Goal: Task Accomplishment & Management: Use online tool/utility

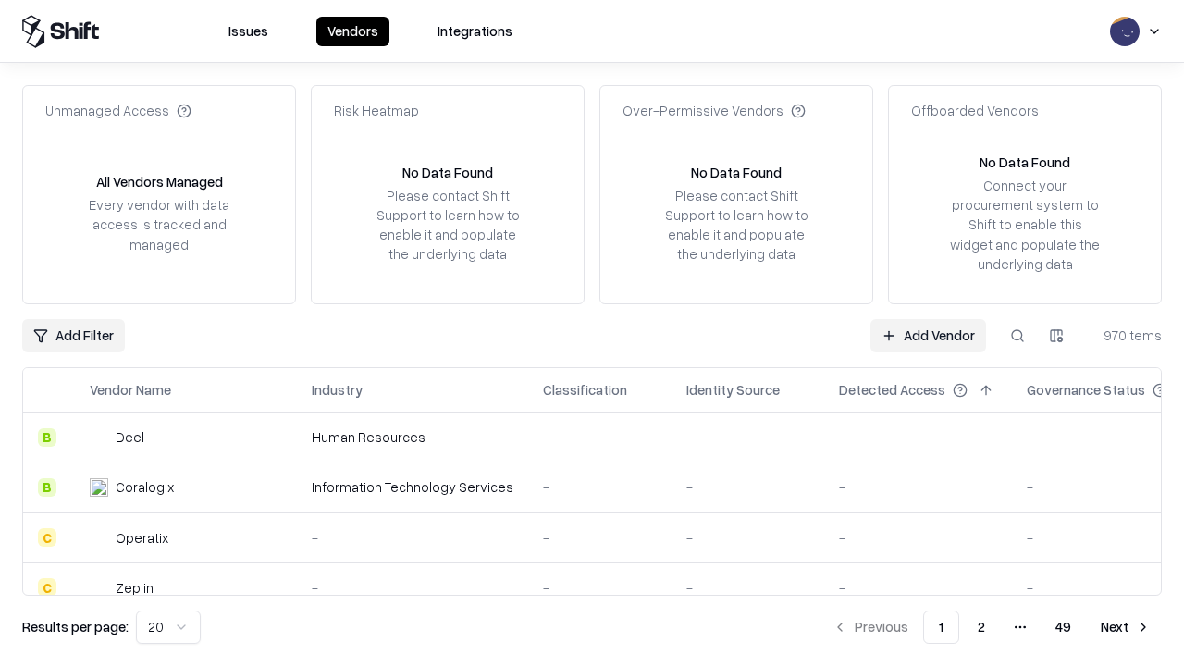
click at [927, 335] on link "Add Vendor" at bounding box center [928, 335] width 116 height 33
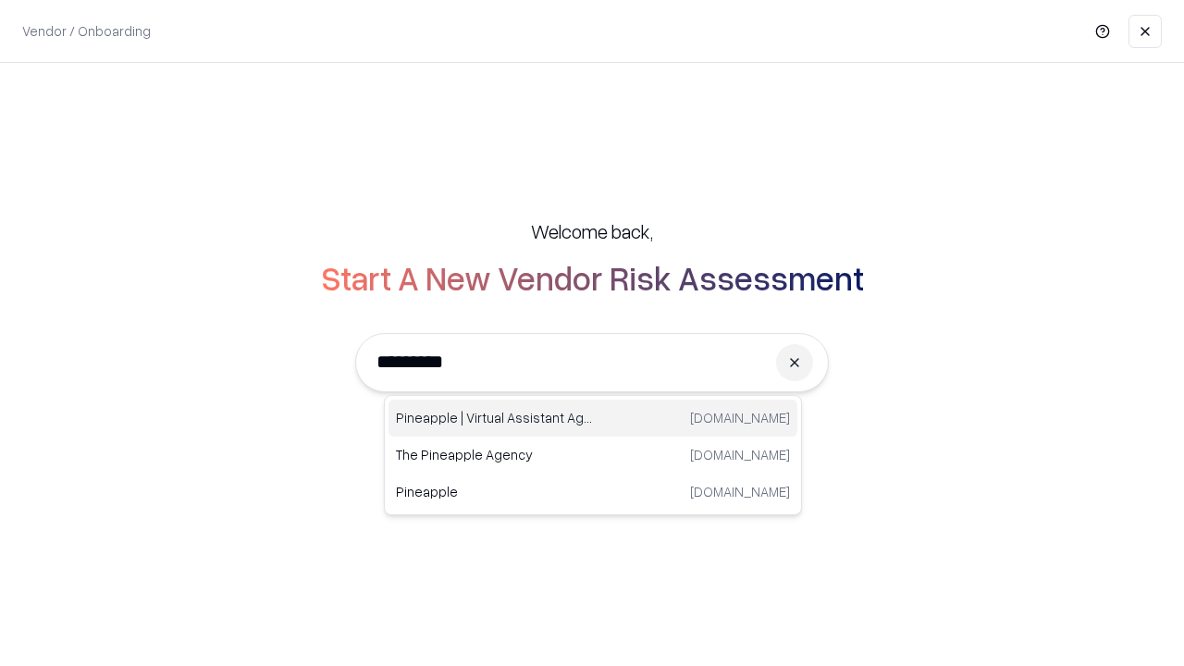
click at [593, 418] on div "Pineapple | Virtual Assistant Agency [DOMAIN_NAME]" at bounding box center [592, 417] width 409 height 37
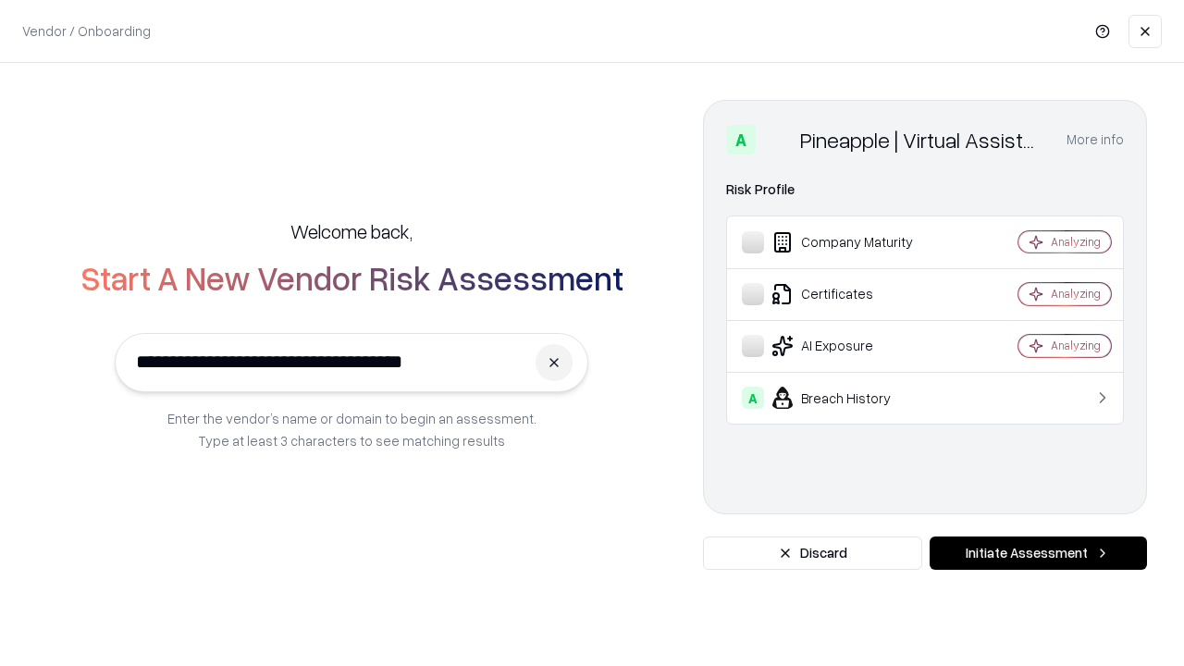
type input "**********"
click at [1038, 553] on button "Initiate Assessment" at bounding box center [1037, 552] width 217 height 33
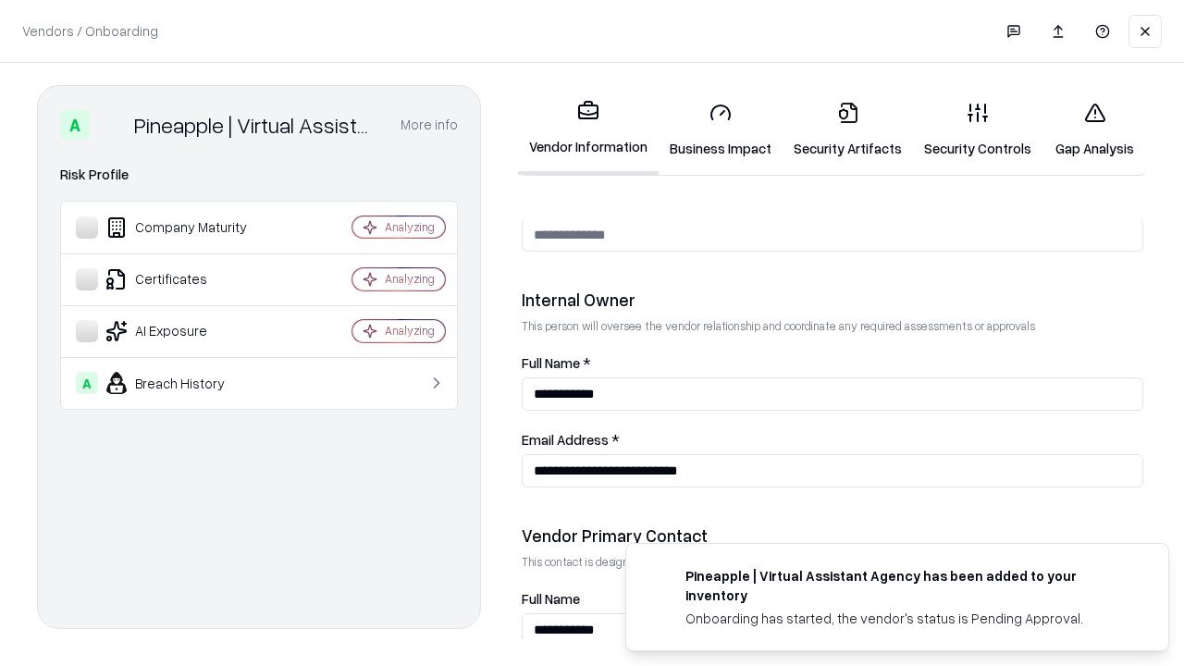
scroll to position [958, 0]
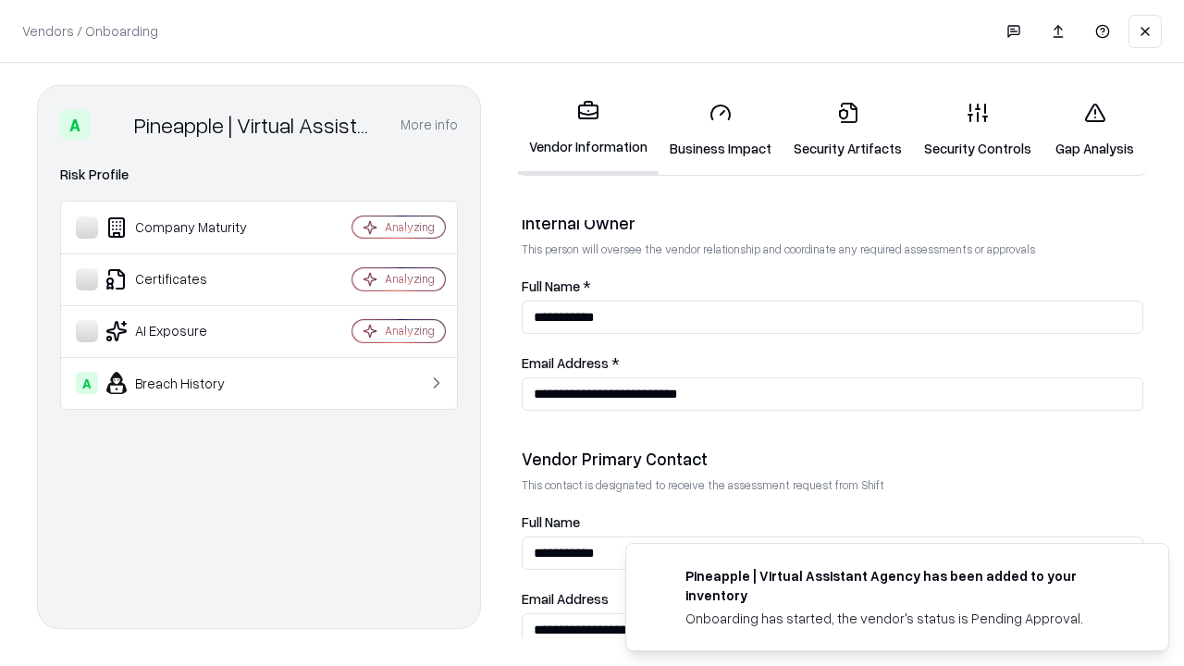
click at [720, 129] on link "Business Impact" at bounding box center [720, 130] width 124 height 86
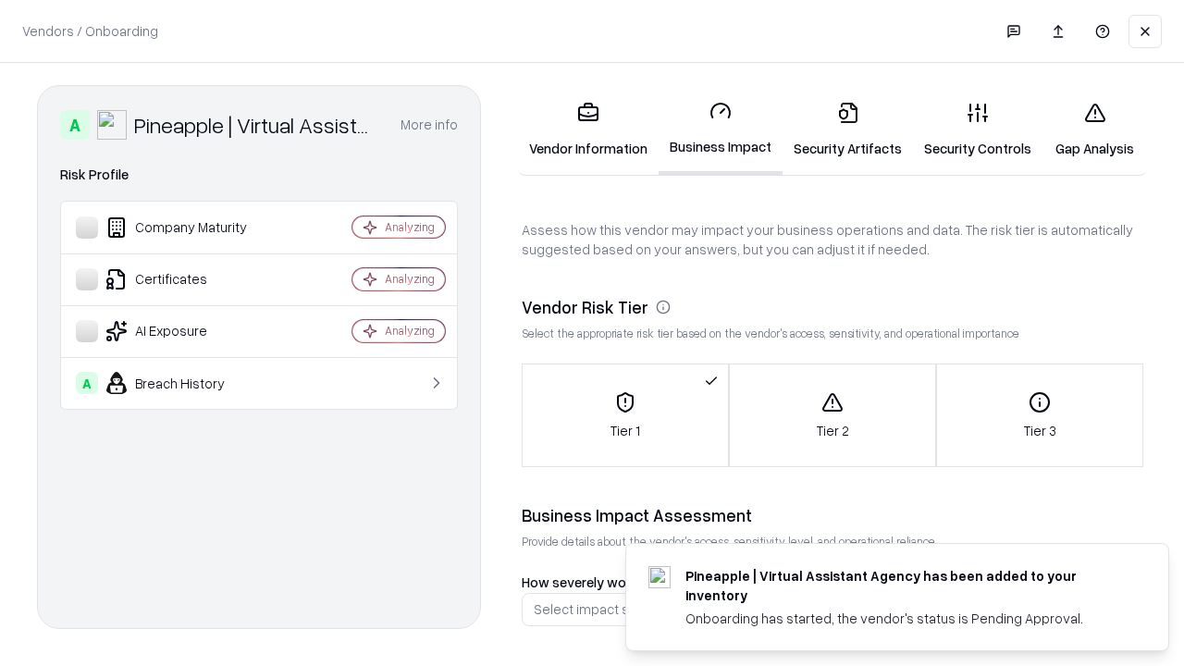
click at [847, 129] on link "Security Artifacts" at bounding box center [847, 130] width 130 height 86
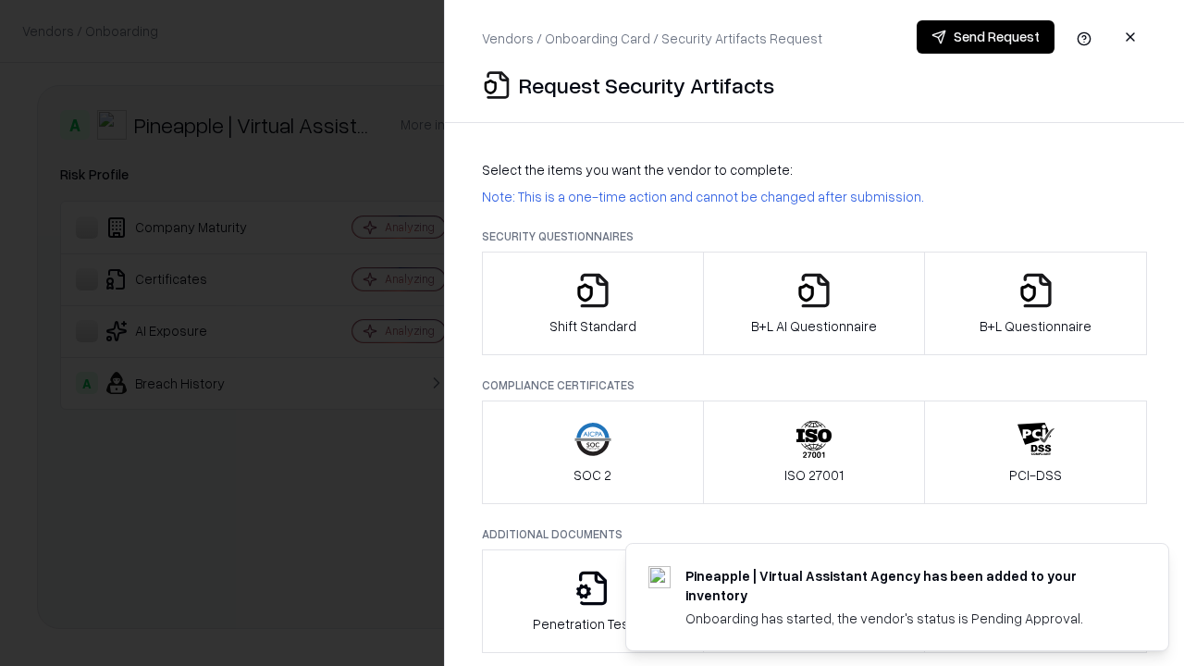
click at [592, 303] on icon "button" at bounding box center [592, 290] width 37 height 37
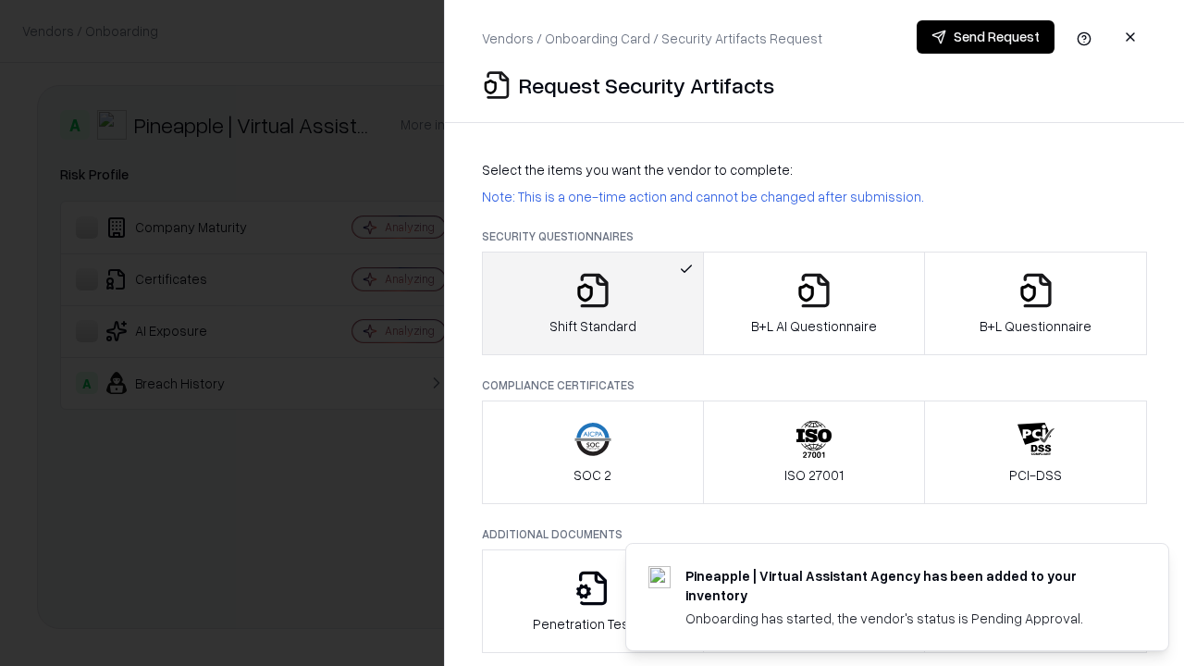
click at [985, 37] on button "Send Request" at bounding box center [985, 36] width 138 height 33
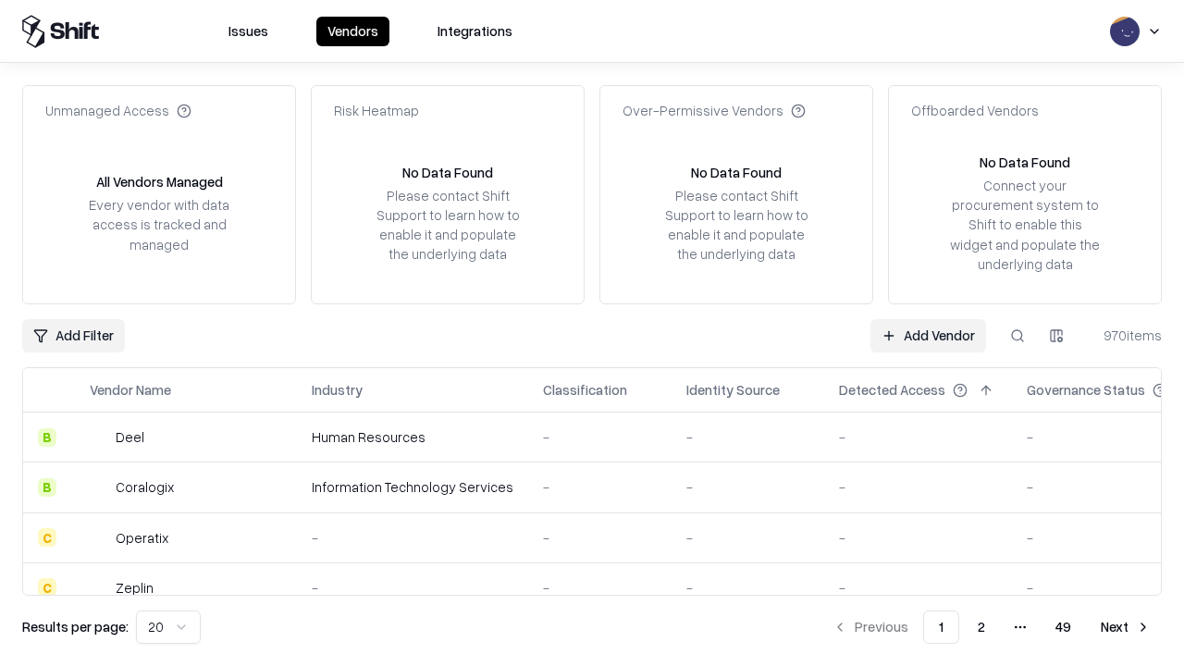
click at [1017, 335] on button at bounding box center [1017, 335] width 33 height 33
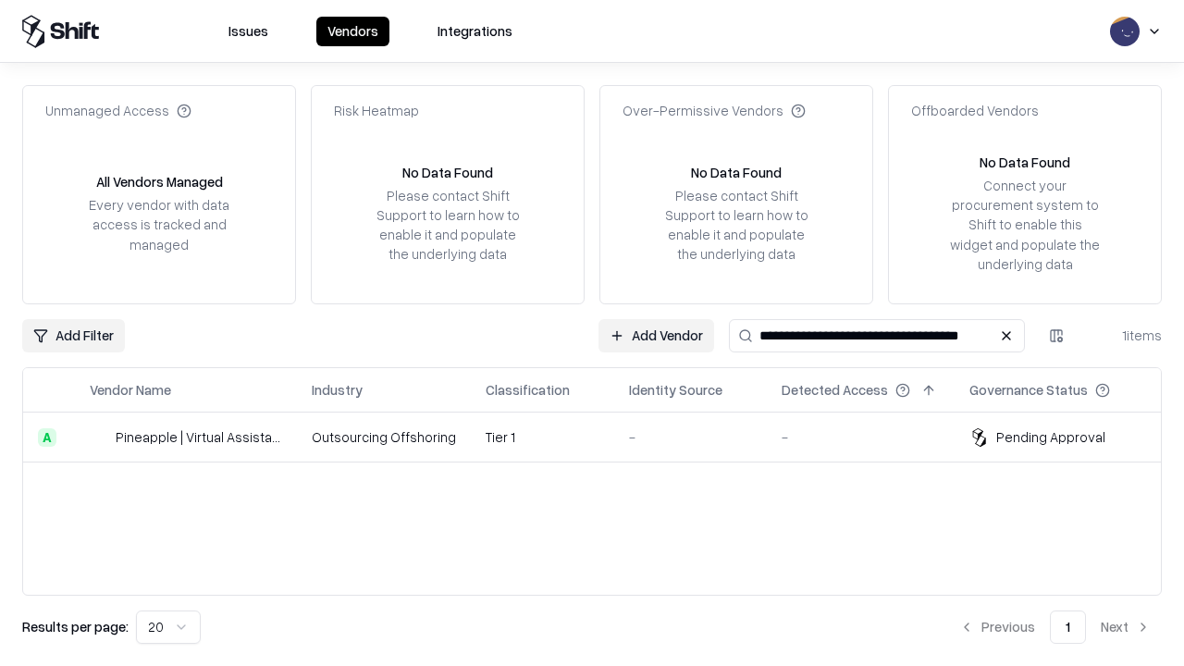
type input "**********"
click at [603, 436] on td "Tier 1" at bounding box center [542, 437] width 143 height 50
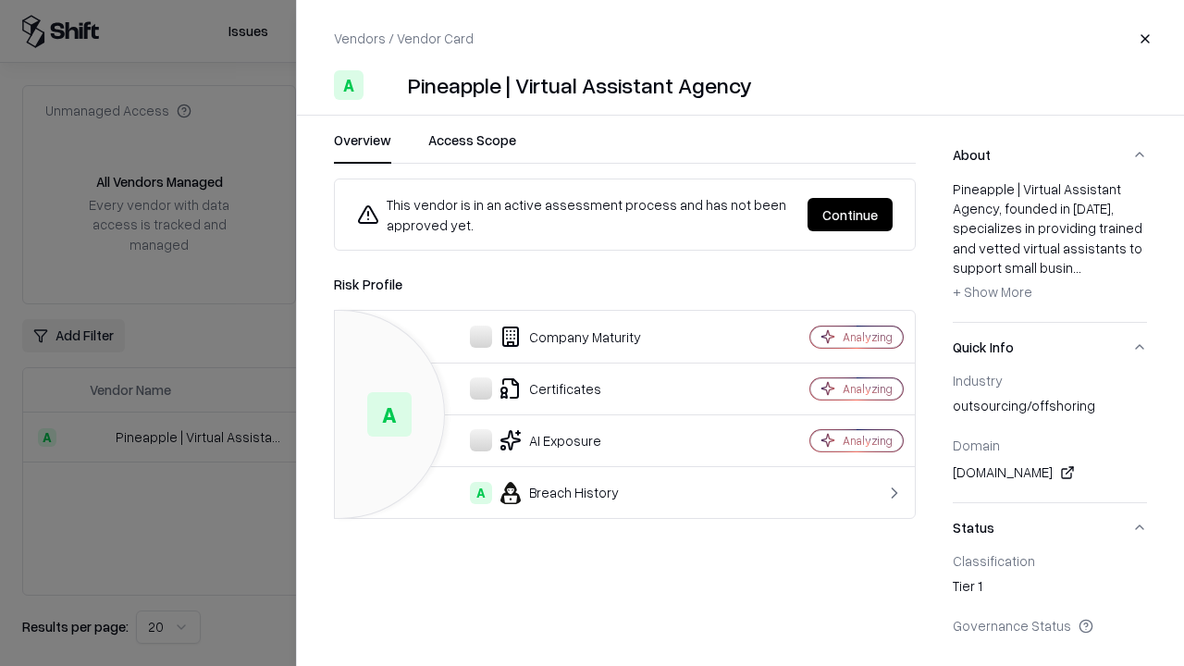
click at [850, 215] on button "Continue" at bounding box center [849, 214] width 85 height 33
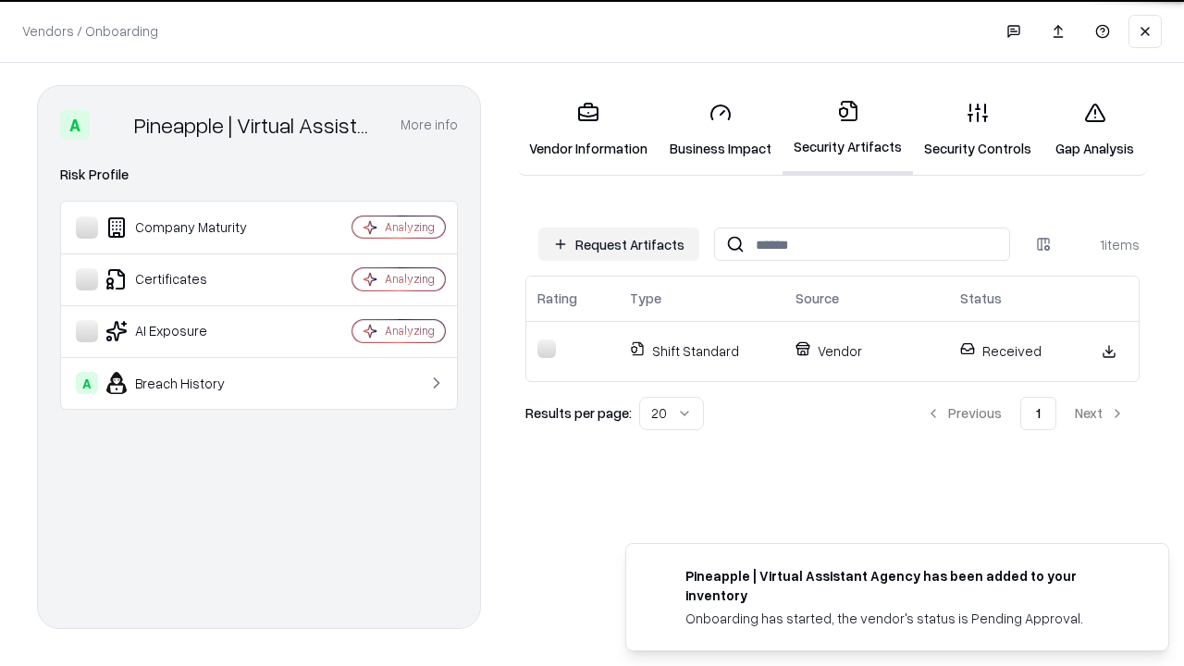
click at [1094, 129] on link "Gap Analysis" at bounding box center [1094, 130] width 104 height 86
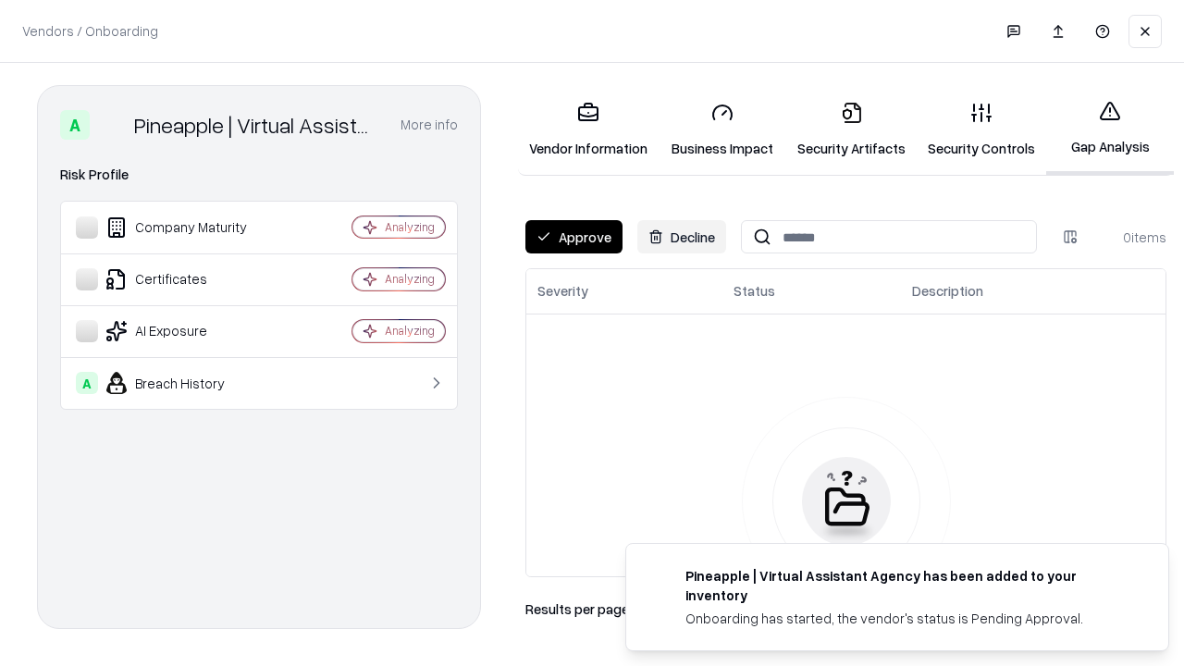
click at [573, 237] on button "Approve" at bounding box center [573, 236] width 97 height 33
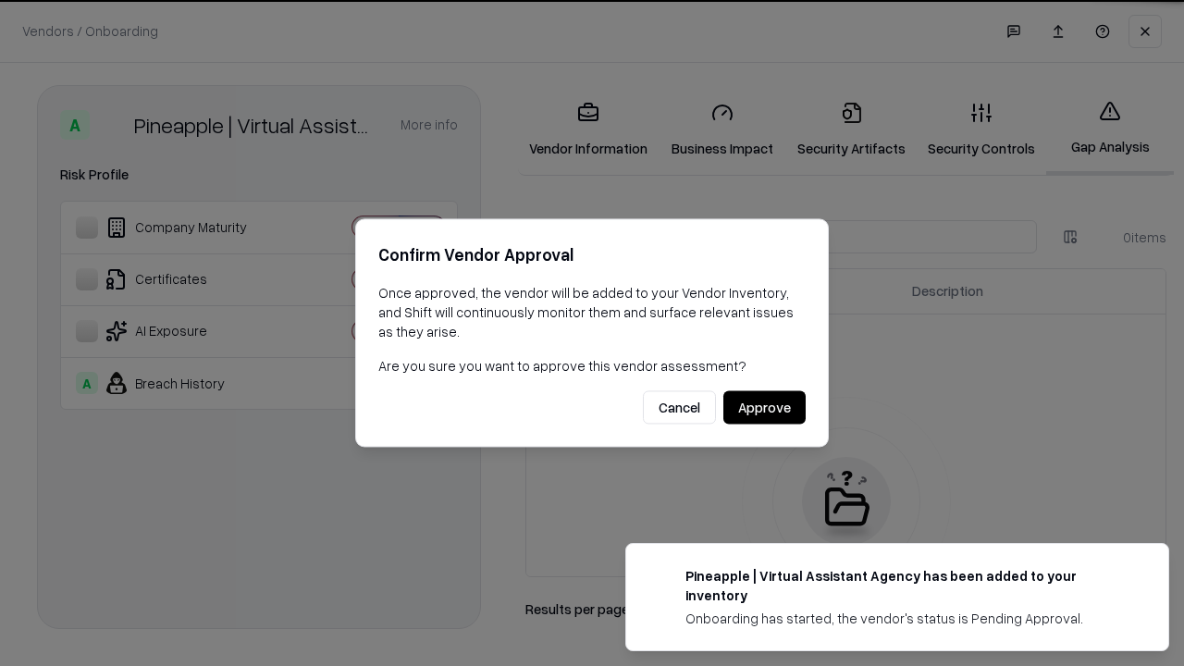
click at [764, 407] on button "Approve" at bounding box center [764, 407] width 82 height 33
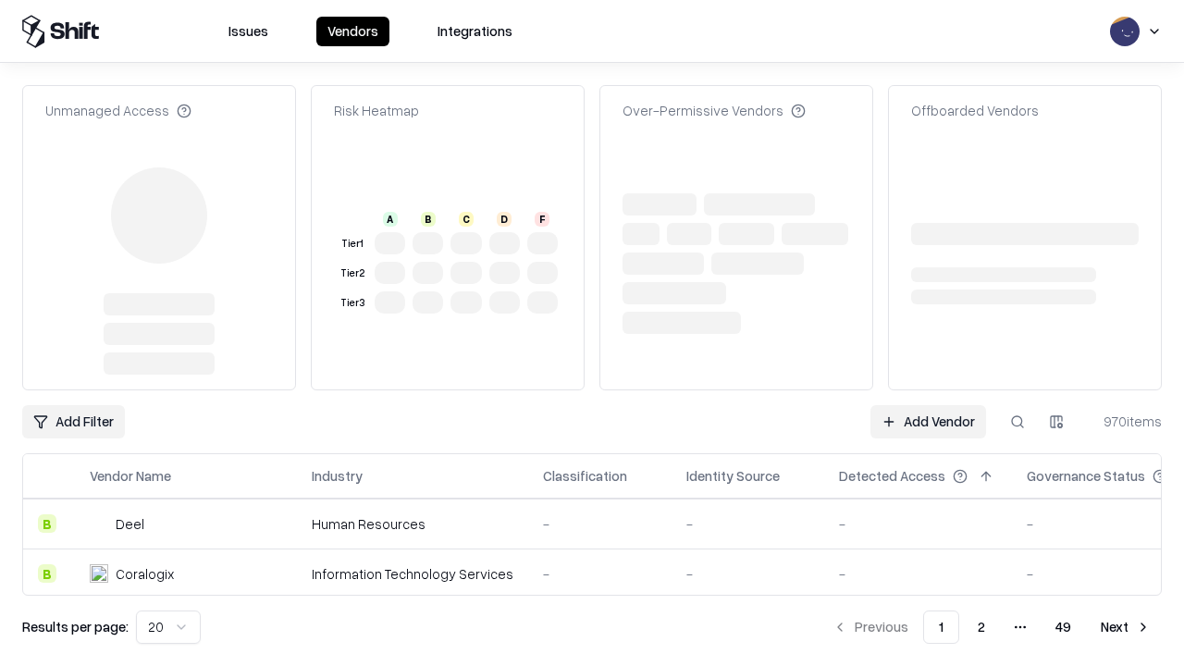
click at [927, 405] on link "Add Vendor" at bounding box center [928, 421] width 116 height 33
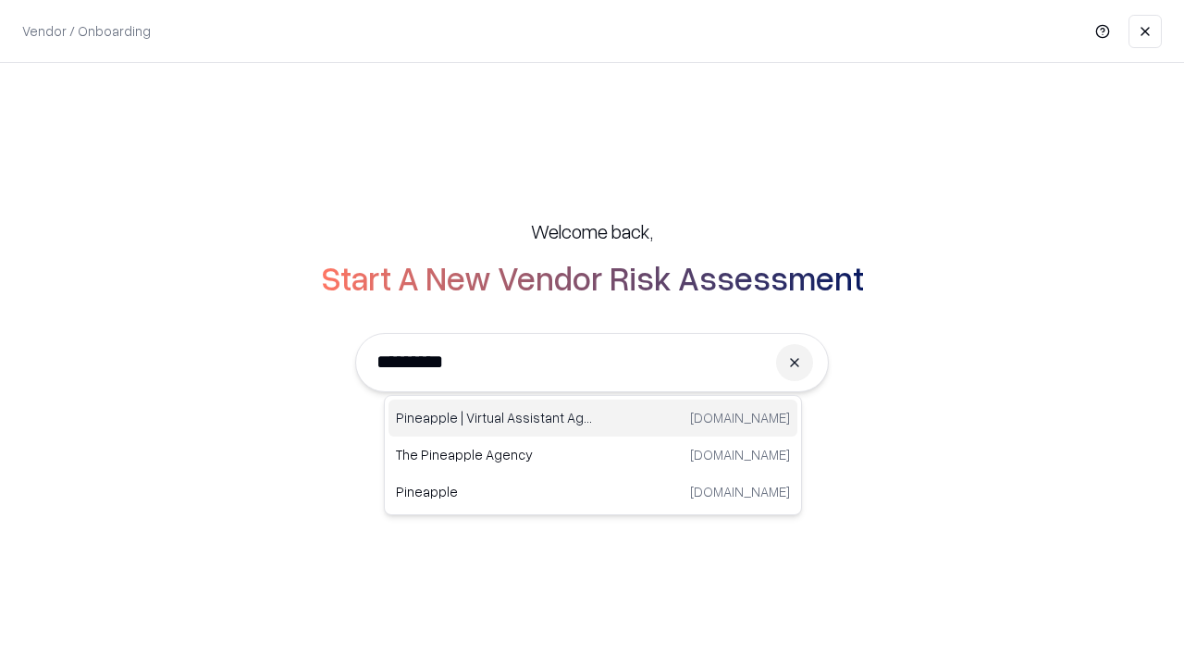
click at [593, 418] on div "Pineapple | Virtual Assistant Agency [DOMAIN_NAME]" at bounding box center [592, 417] width 409 height 37
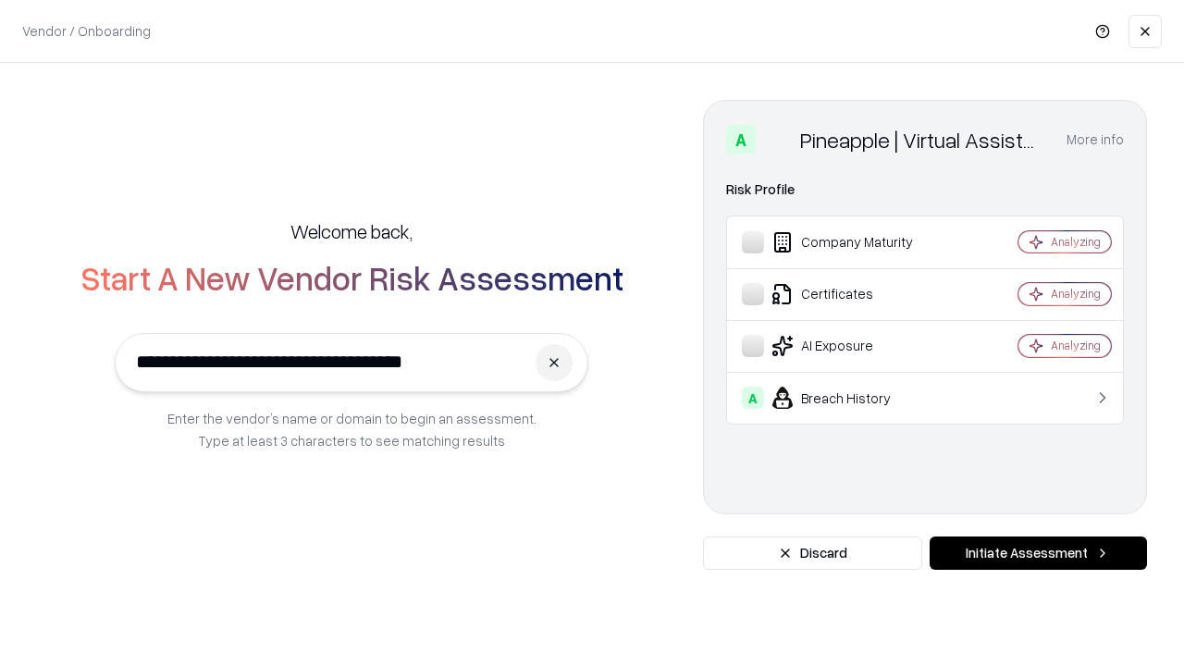
type input "**********"
click at [1038, 553] on button "Initiate Assessment" at bounding box center [1037, 552] width 217 height 33
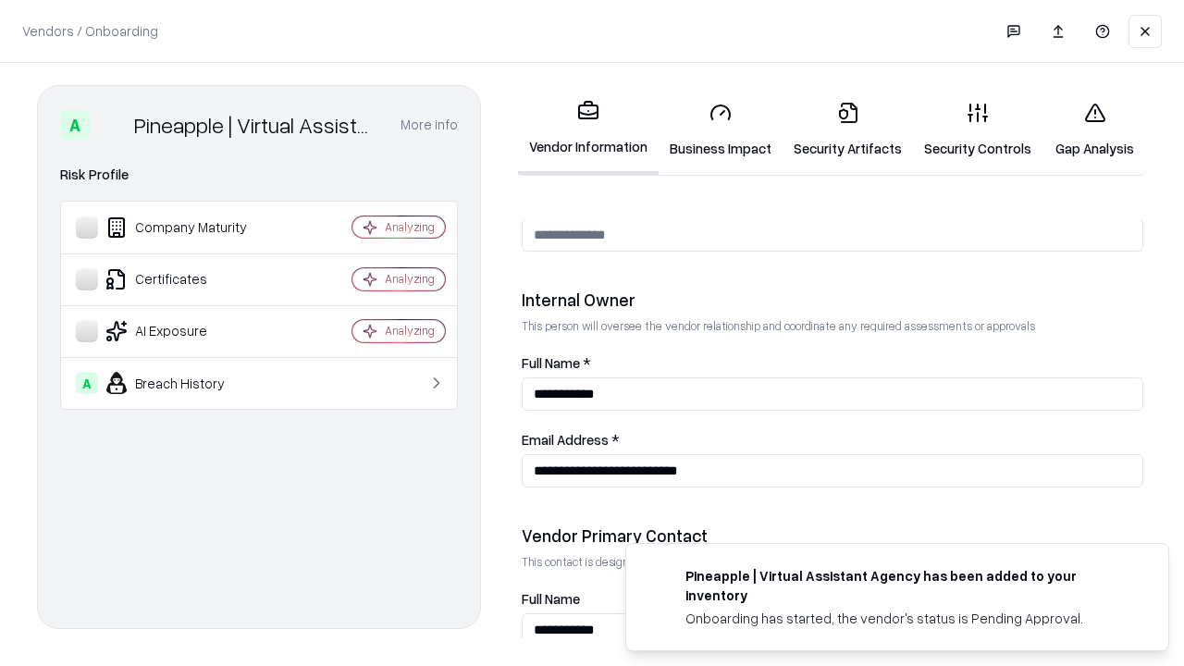
scroll to position [958, 0]
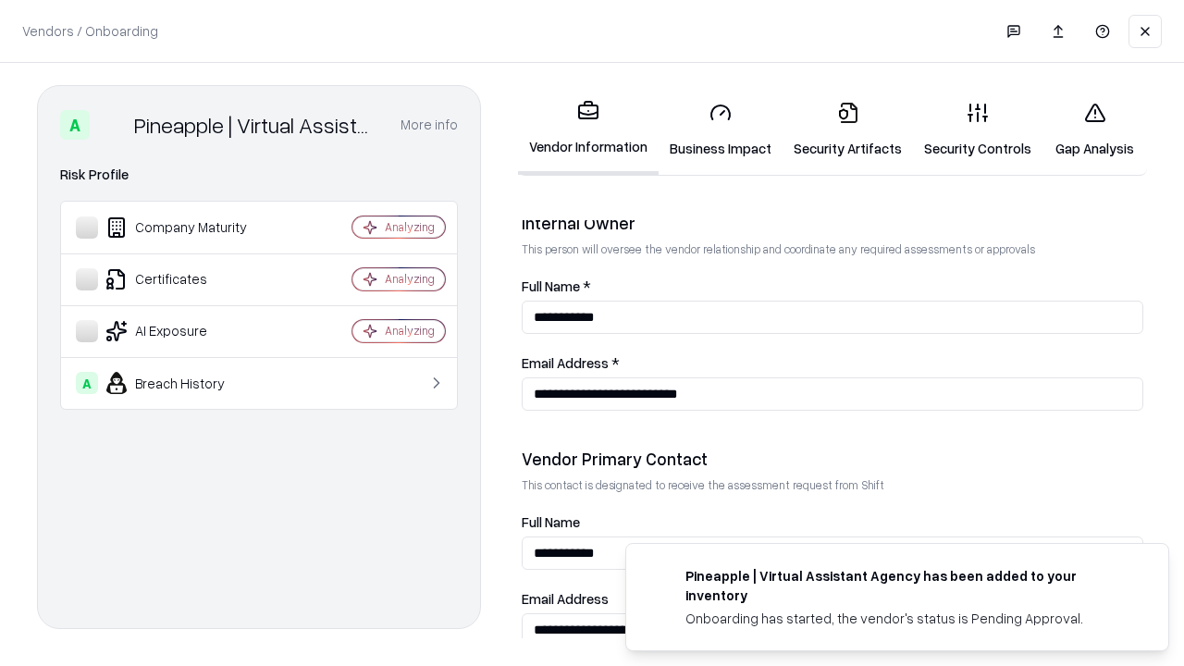
click at [1094, 129] on link "Gap Analysis" at bounding box center [1094, 130] width 104 height 86
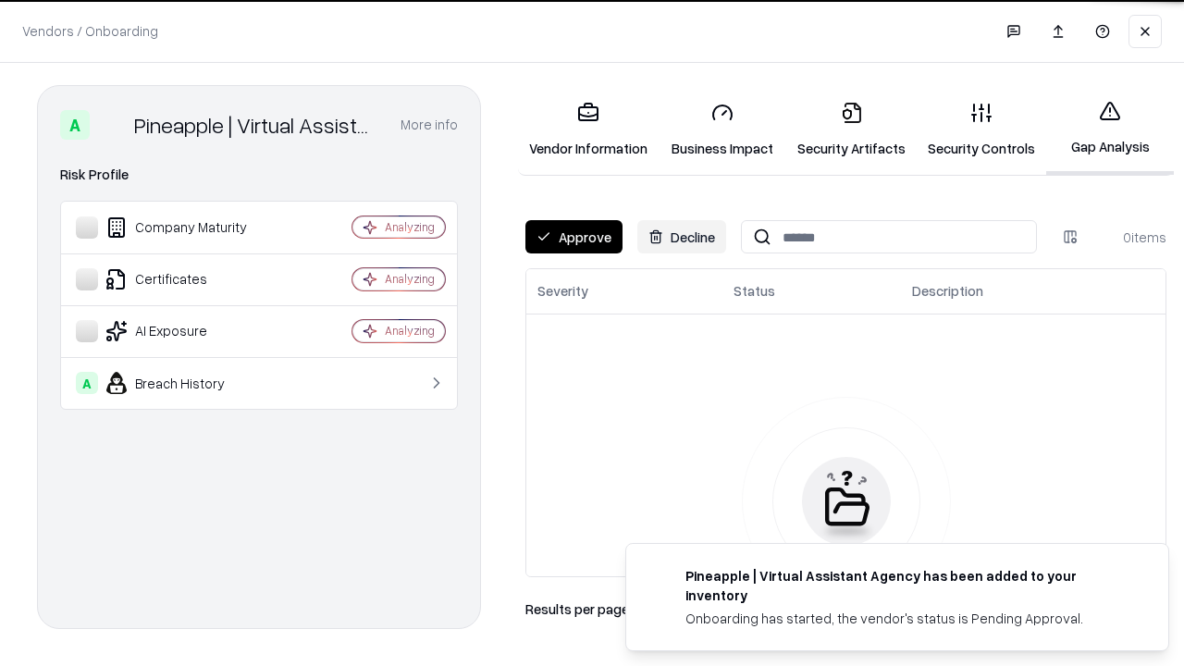
click at [573, 237] on button "Approve" at bounding box center [573, 236] width 97 height 33
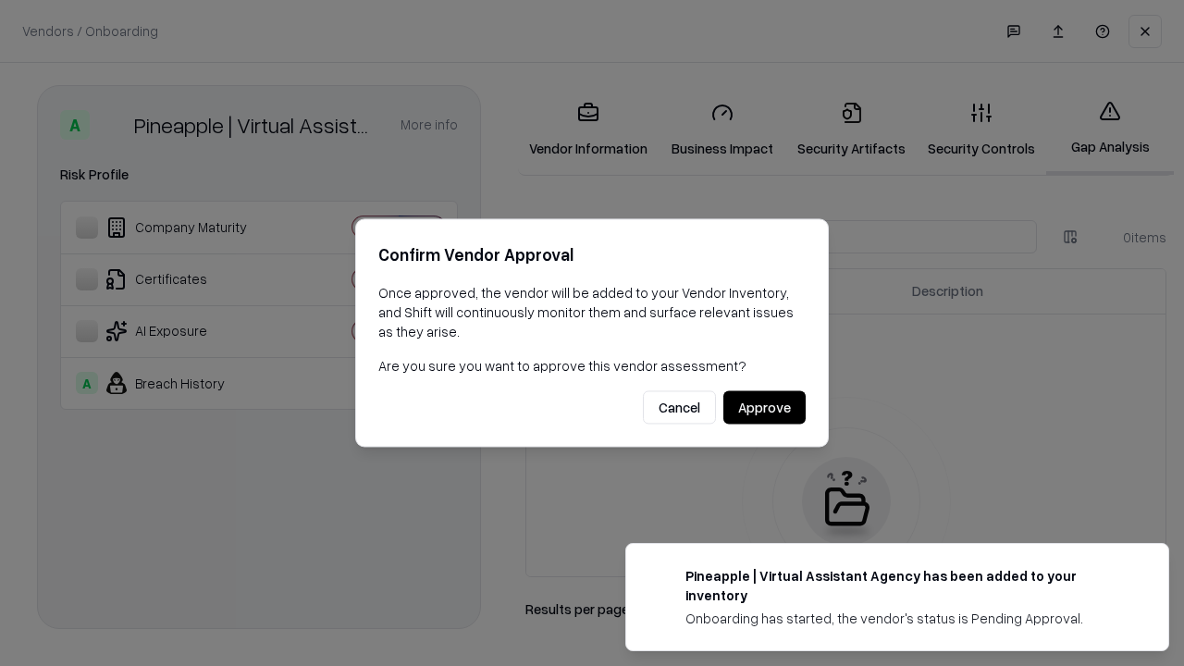
click at [764, 407] on button "Approve" at bounding box center [764, 407] width 82 height 33
